Goal: Book appointment/travel/reservation

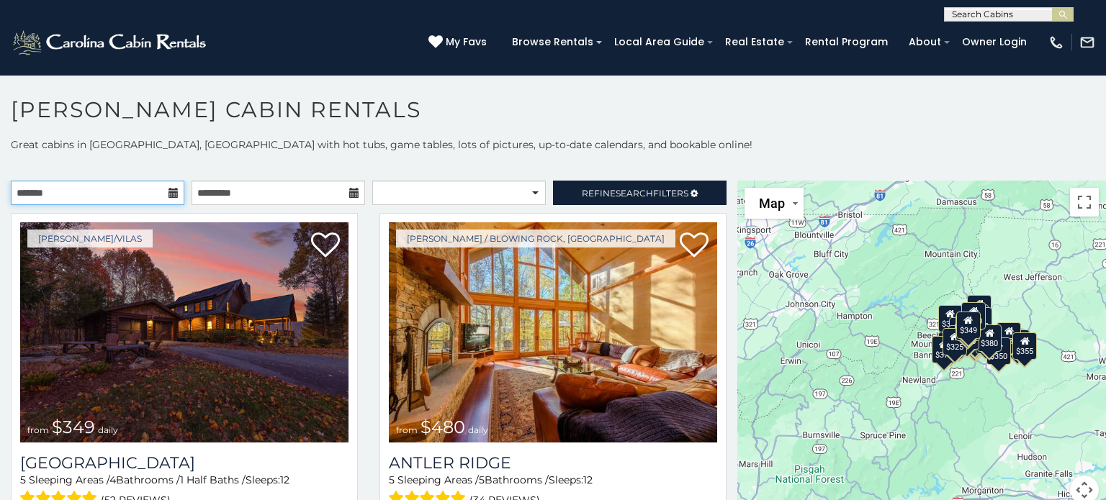
click at [161, 190] on input "text" at bounding box center [98, 193] width 174 height 24
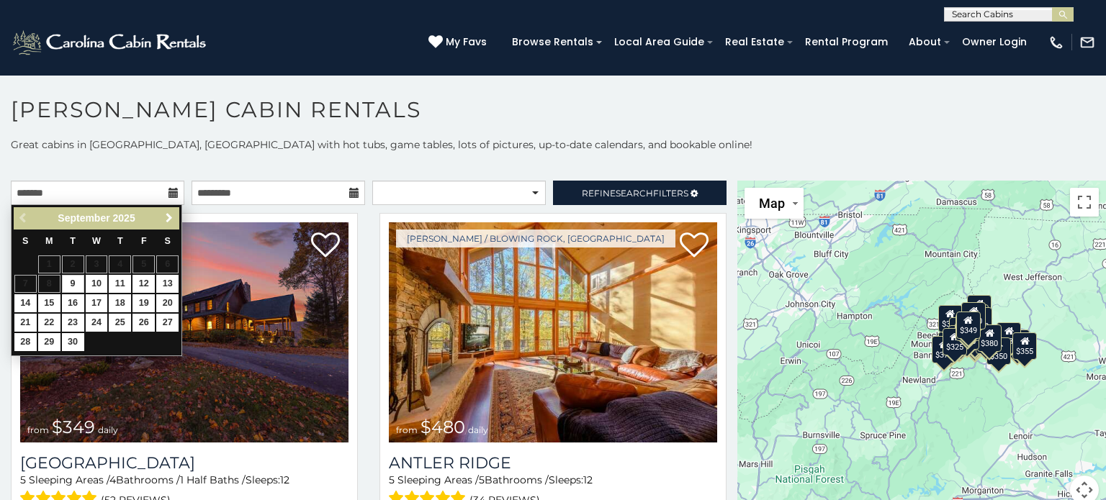
click at [171, 219] on span "Next" at bounding box center [169, 218] width 12 height 12
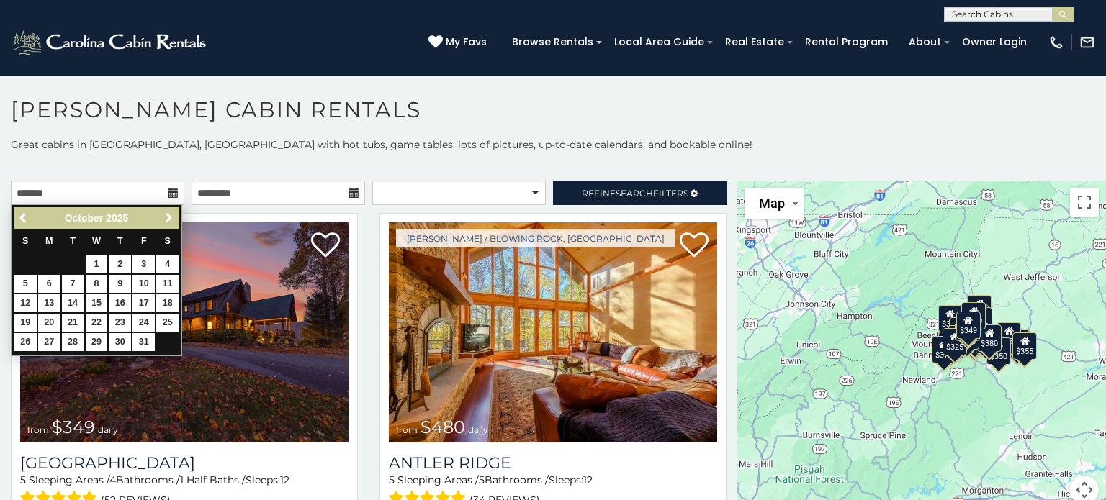
click at [171, 219] on span "Next" at bounding box center [169, 218] width 12 height 12
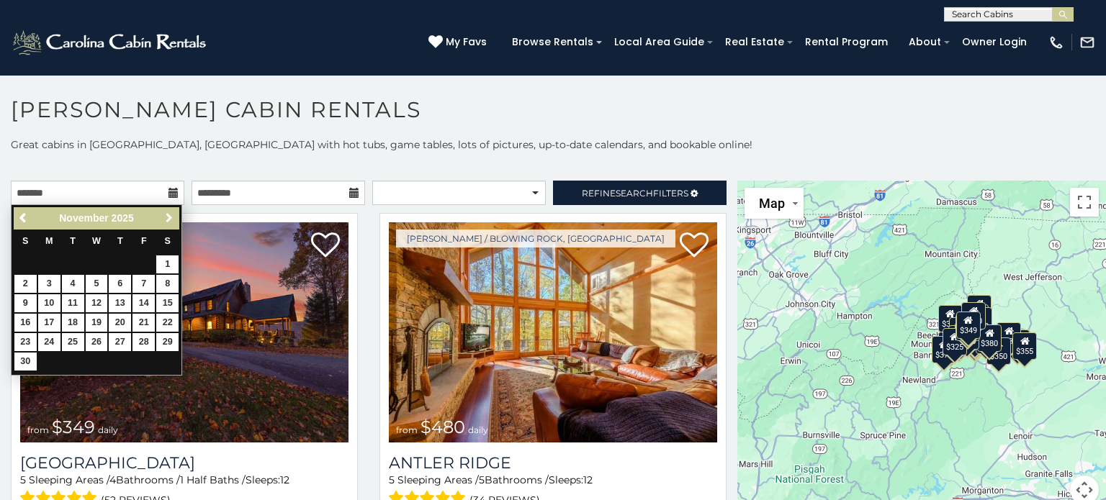
click at [171, 219] on span "Next" at bounding box center [169, 218] width 12 height 12
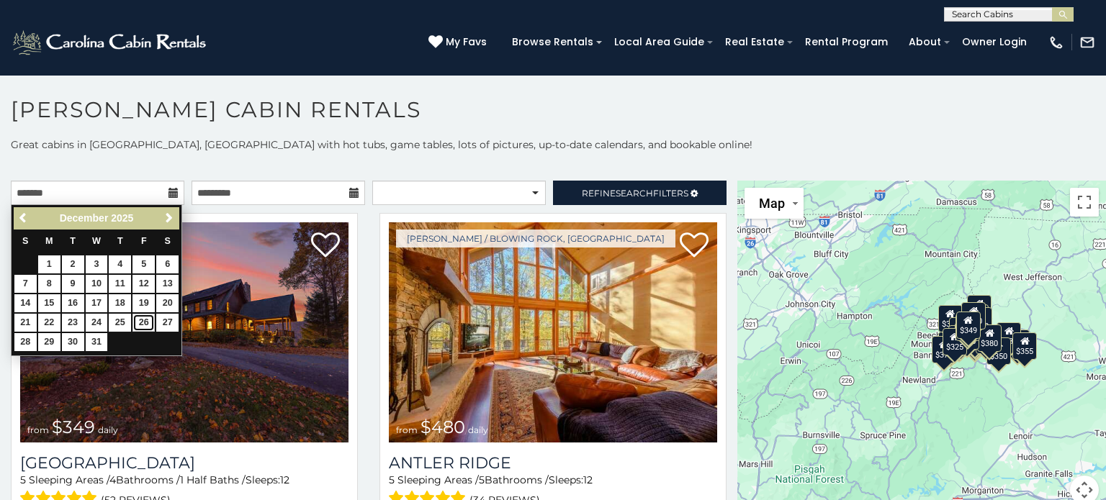
click at [147, 323] on link "26" at bounding box center [144, 323] width 22 height 18
type input "**********"
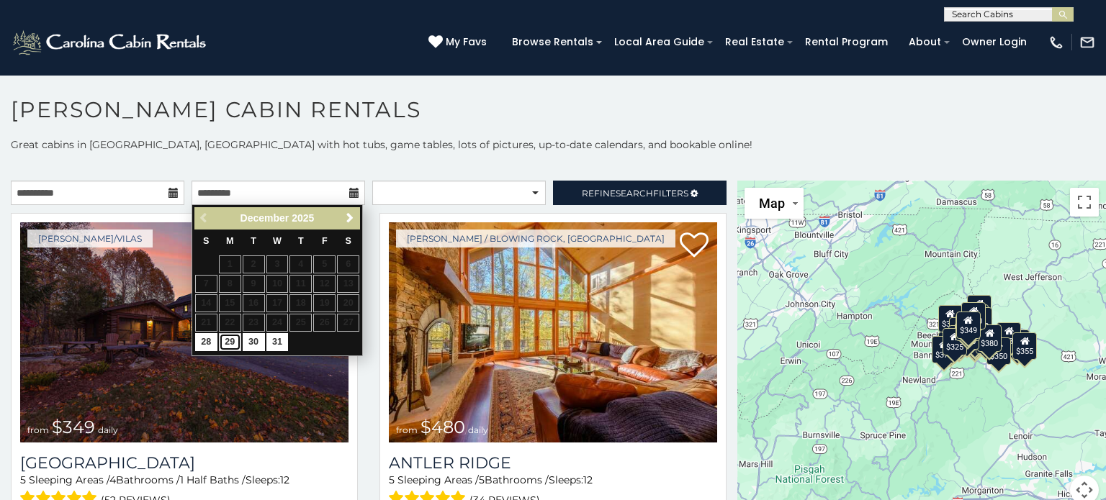
click at [233, 342] on link "29" at bounding box center [230, 342] width 22 height 18
type input "**********"
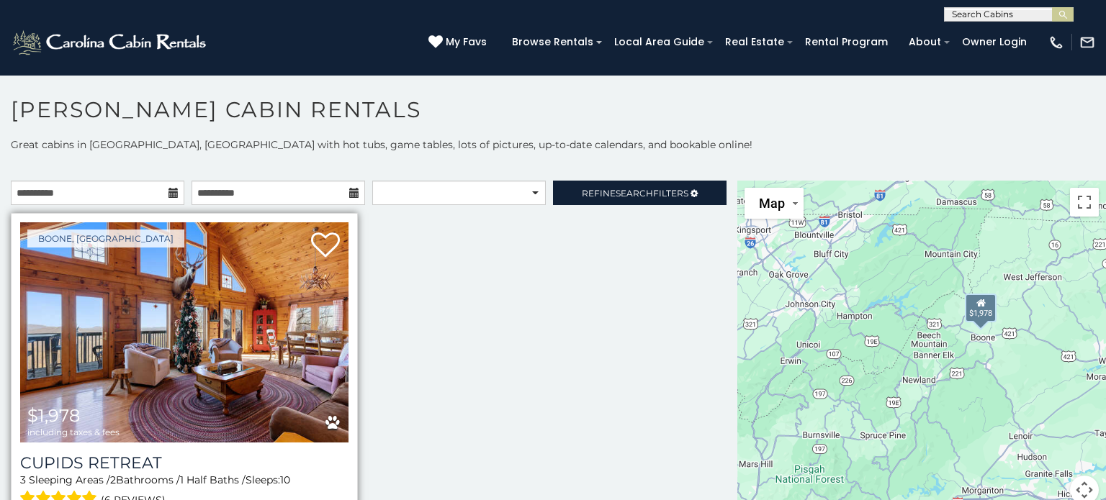
click at [256, 309] on img at bounding box center [184, 333] width 328 height 220
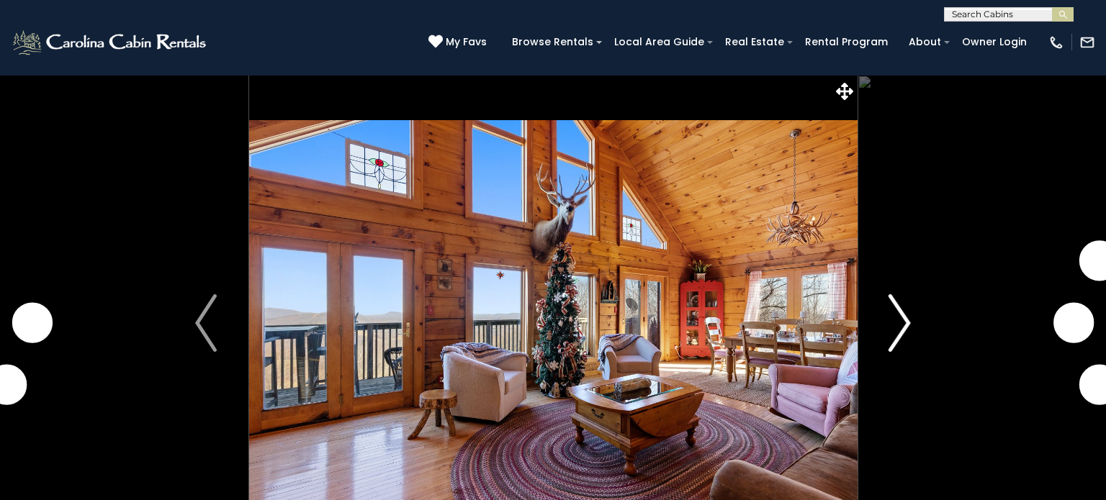
click at [899, 309] on img "Next" at bounding box center [900, 324] width 22 height 58
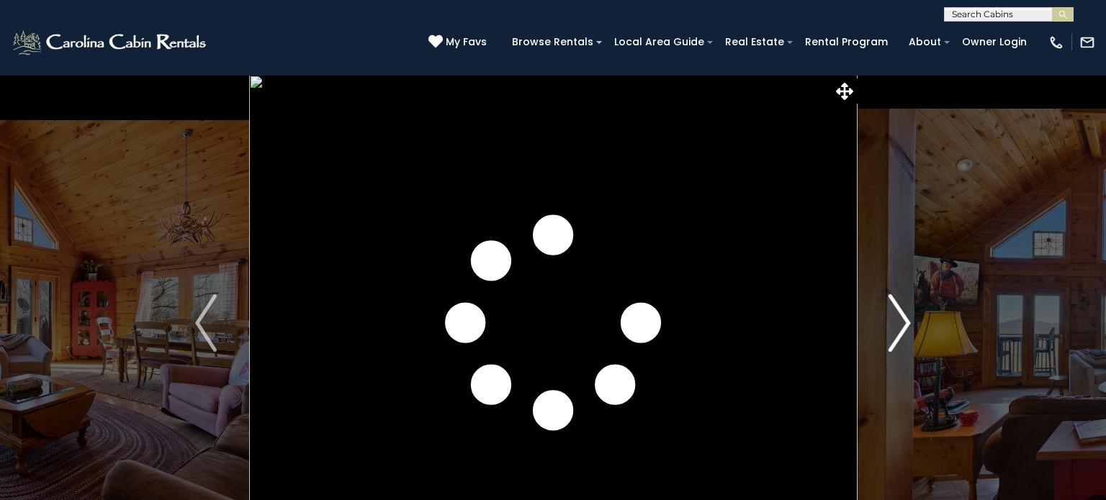
click at [899, 309] on img "Next" at bounding box center [900, 324] width 22 height 58
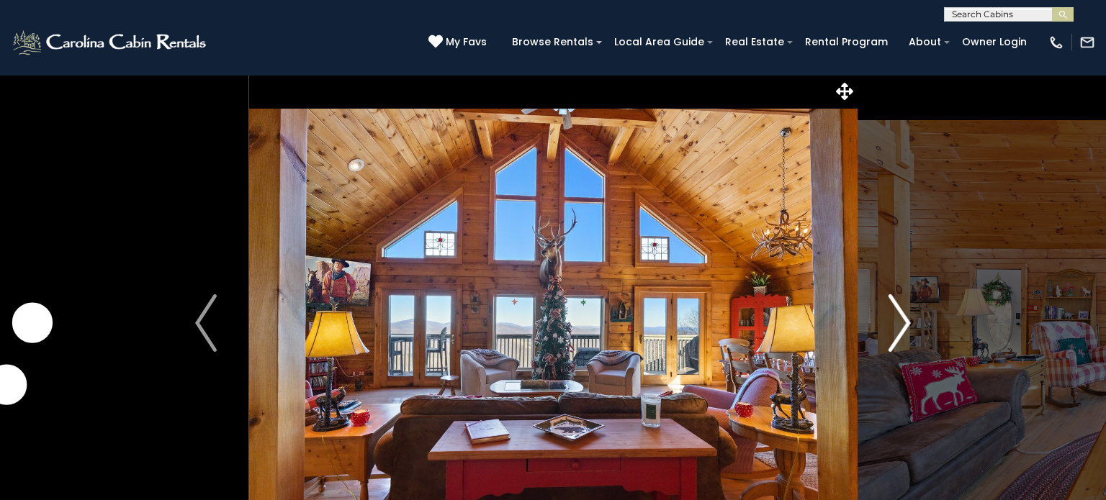
click at [899, 309] on img "Next" at bounding box center [900, 324] width 22 height 58
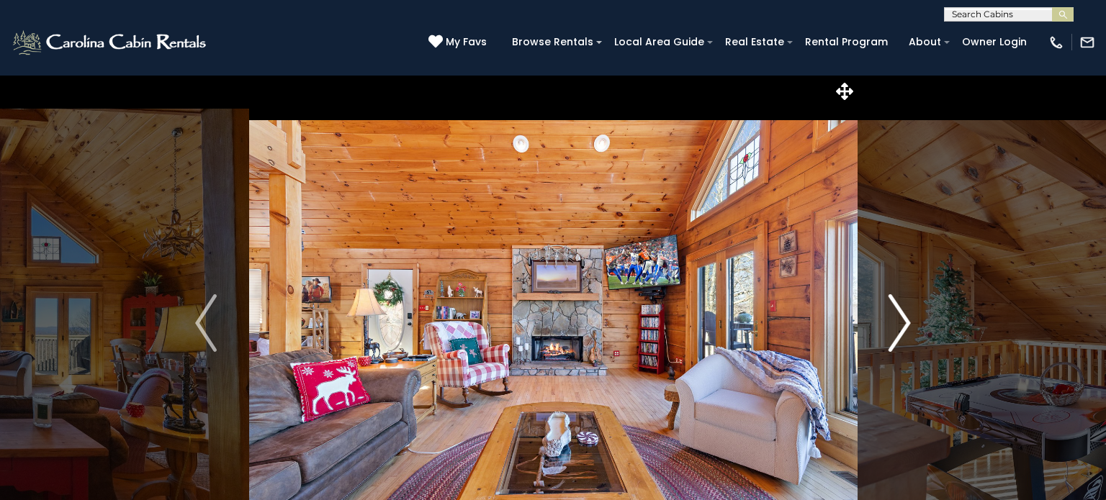
click at [899, 309] on img "Next" at bounding box center [900, 324] width 22 height 58
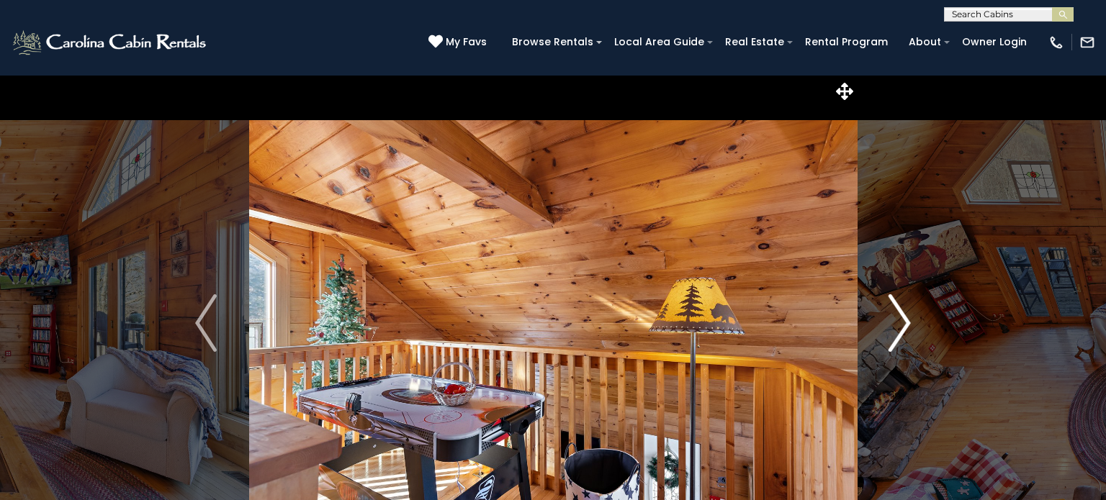
click at [899, 309] on img "Next" at bounding box center [900, 324] width 22 height 58
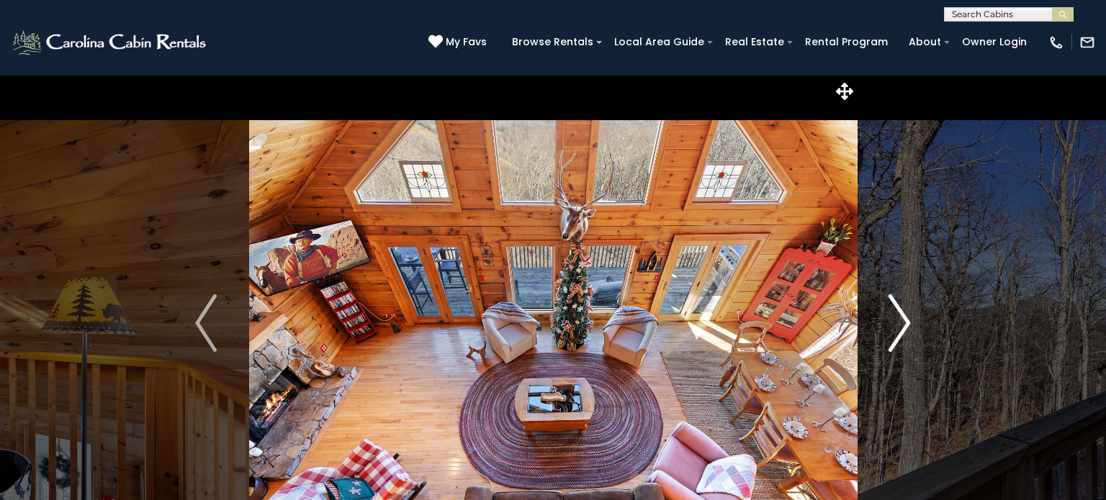
click at [899, 309] on img "Next" at bounding box center [900, 324] width 22 height 58
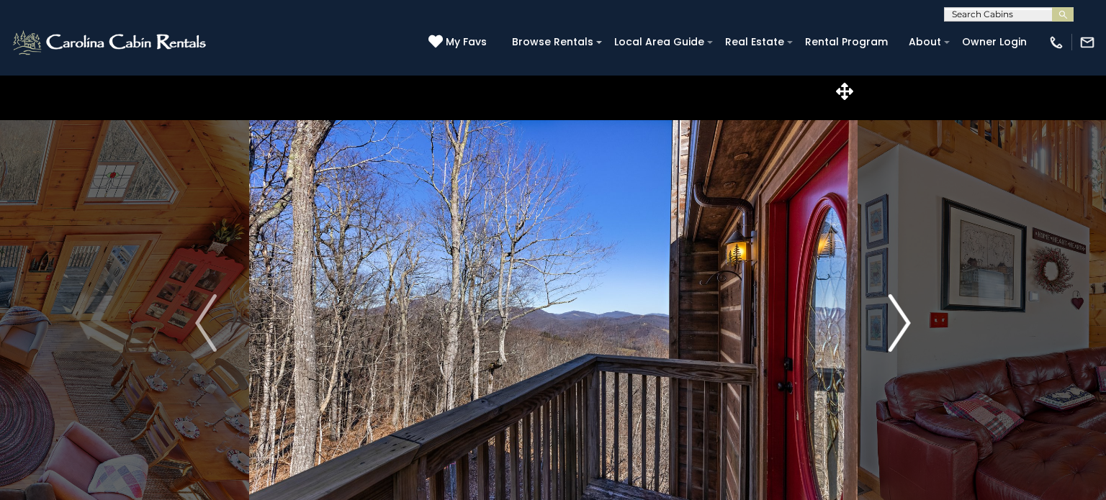
click at [899, 309] on img "Next" at bounding box center [900, 324] width 22 height 58
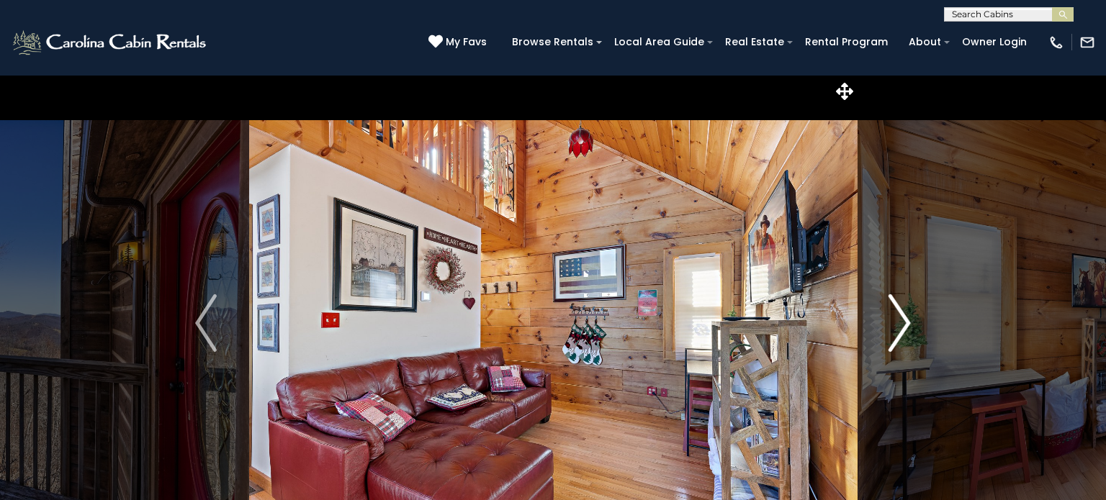
click at [899, 309] on img "Next" at bounding box center [900, 324] width 22 height 58
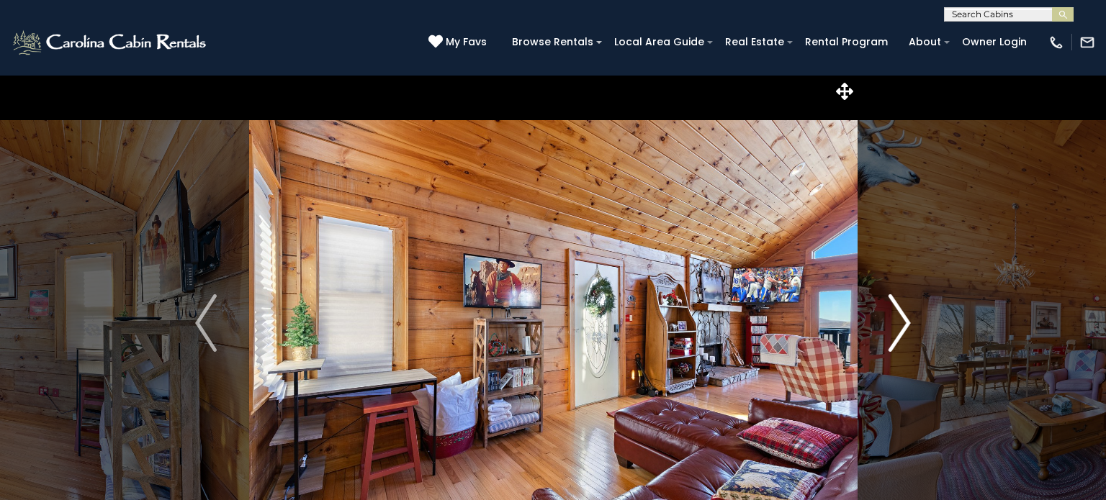
click at [899, 309] on img "Next" at bounding box center [900, 324] width 22 height 58
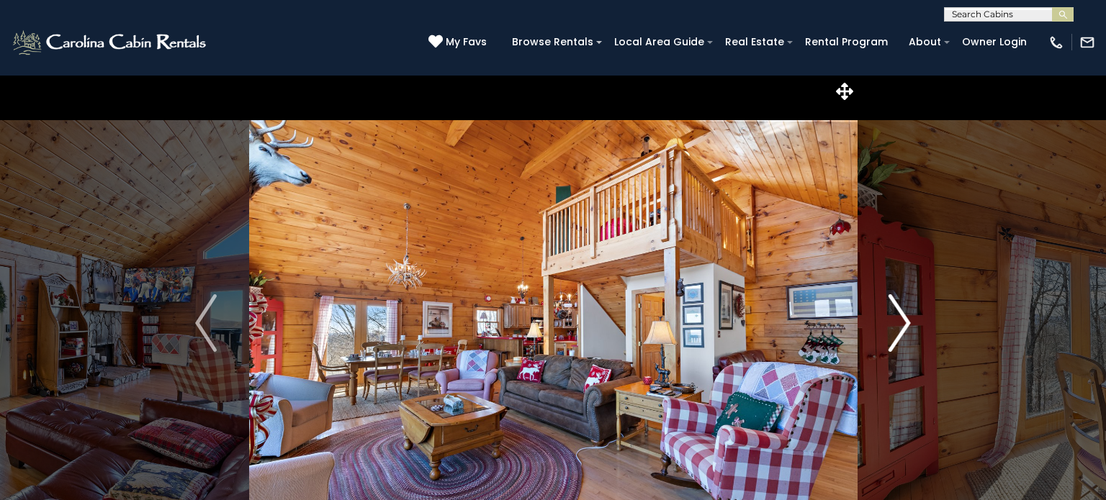
click at [899, 309] on img "Next" at bounding box center [900, 324] width 22 height 58
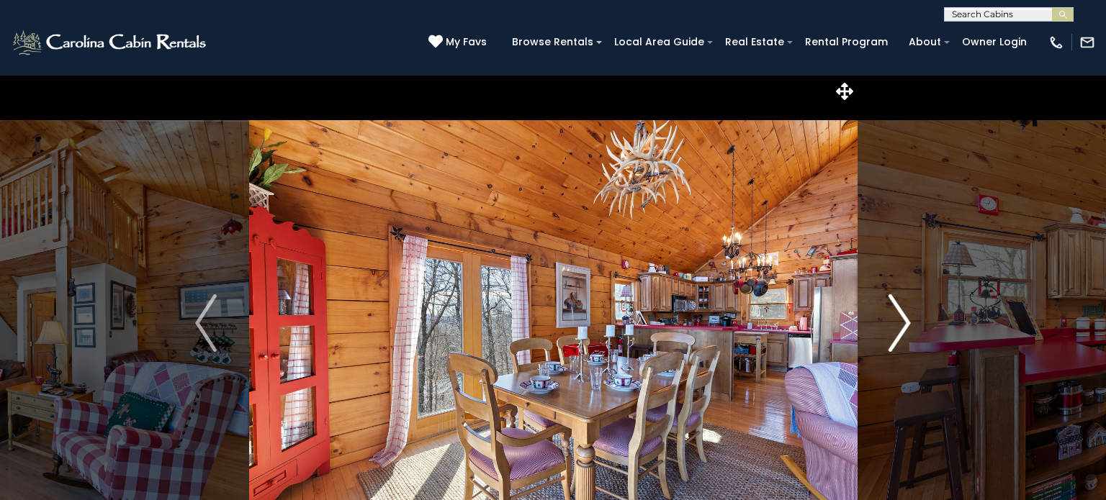
click at [899, 309] on img "Next" at bounding box center [900, 324] width 22 height 58
